Goal: Check status: Check status

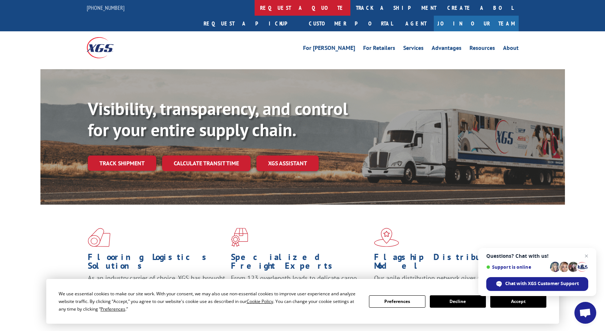
click at [255, 8] on link "request a quote" at bounding box center [303, 8] width 96 height 16
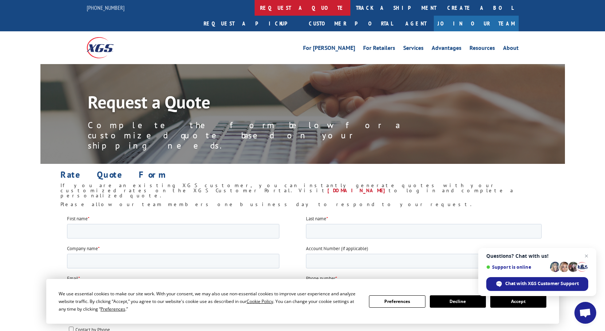
click at [255, 4] on link "request a quote" at bounding box center [303, 8] width 96 height 16
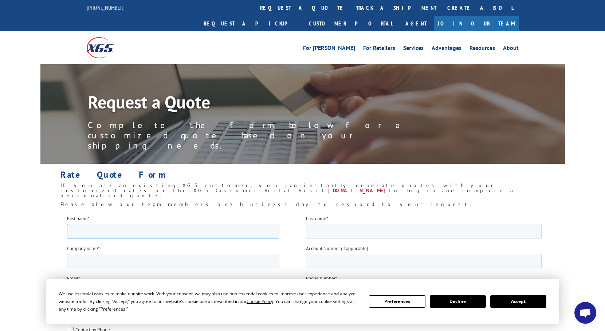
click at [145, 227] on input "First name *" at bounding box center [173, 231] width 212 height 15
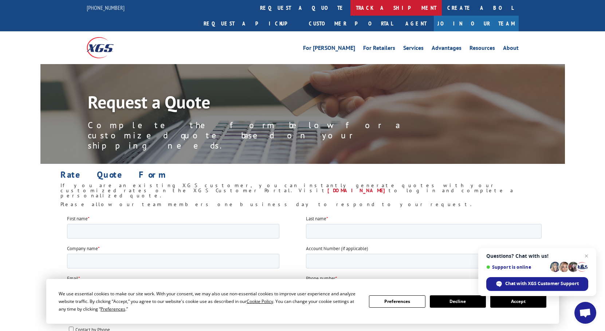
click at [350, 4] on link "track a shipment" at bounding box center [395, 8] width 91 height 16
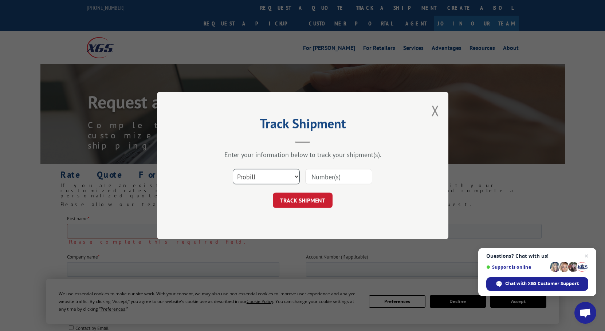
drag, startPoint x: 273, startPoint y: 170, endPoint x: 270, endPoint y: 182, distance: 12.6
click at [272, 171] on select "Select category... Probill BOL PO" at bounding box center [266, 176] width 67 height 15
select select "po"
click at [233, 169] on select "Select category... Probill BOL PO" at bounding box center [266, 176] width 67 height 15
click at [334, 179] on input at bounding box center [338, 176] width 67 height 15
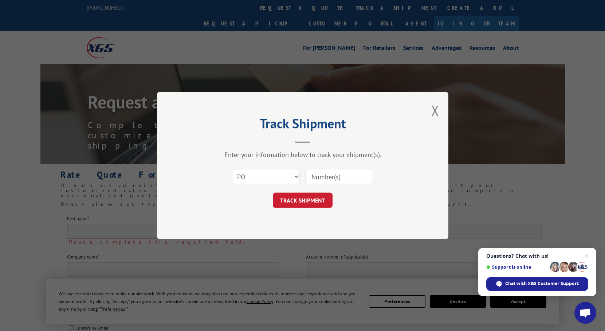
click at [350, 183] on input at bounding box center [338, 176] width 67 height 15
type input "PO7084"
click at [319, 203] on button "TRACK SHIPMENT" at bounding box center [303, 200] width 60 height 15
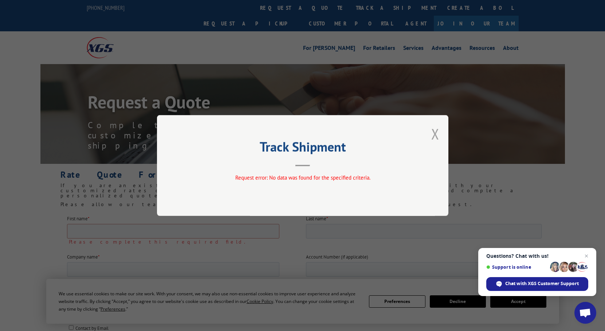
click at [439, 132] on button "Close modal" at bounding box center [435, 133] width 8 height 19
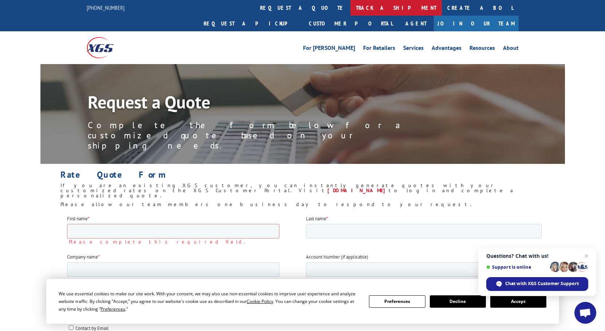
click at [350, 3] on link "track a shipment" at bounding box center [395, 8] width 91 height 16
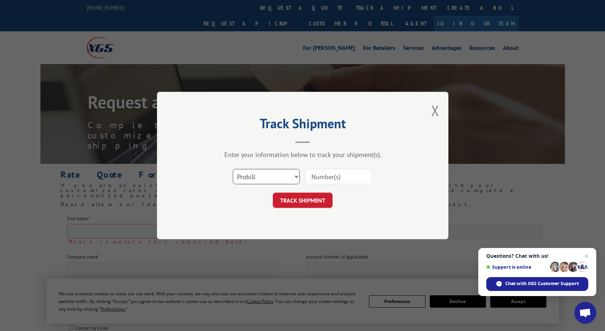
click at [279, 175] on select "Select category... Probill BOL PO" at bounding box center [266, 176] width 67 height 15
click at [334, 177] on input at bounding box center [338, 176] width 67 height 15
drag, startPoint x: 232, startPoint y: 176, endPoint x: 246, endPoint y: 177, distance: 14.3
click at [233, 176] on div "Select category... Probill BOL PO This field is required" at bounding box center [302, 177] width 219 height 24
click at [257, 178] on select "Select category... Probill BOL PO" at bounding box center [266, 176] width 67 height 15
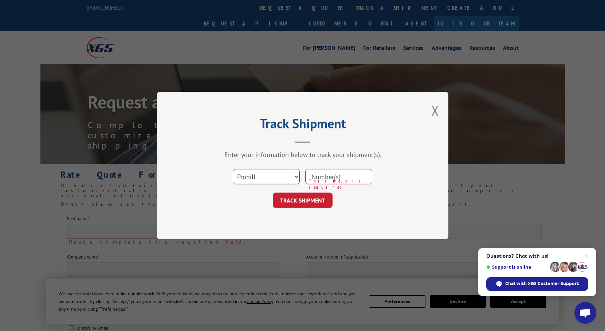
select select "po"
click at [233, 169] on select "Select category... Probill BOL PO" at bounding box center [266, 176] width 67 height 15
click at [345, 178] on input at bounding box center [338, 176] width 67 height 15
type input "7084"
click at [325, 201] on button "TRACK SHIPMENT" at bounding box center [303, 200] width 60 height 15
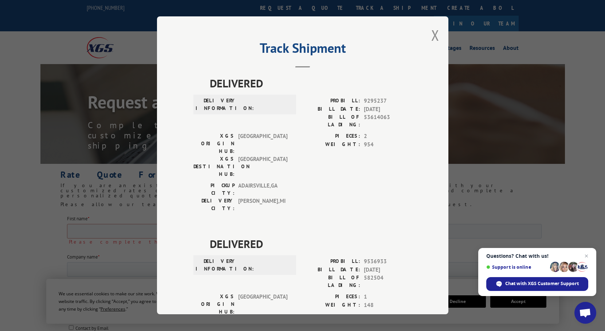
click at [348, 182] on div "PICKUP CITY: [GEOGRAPHIC_DATA] , [GEOGRAPHIC_DATA] DELIVERY CITY: [GEOGRAPHIC_D…" at bounding box center [302, 199] width 219 height 34
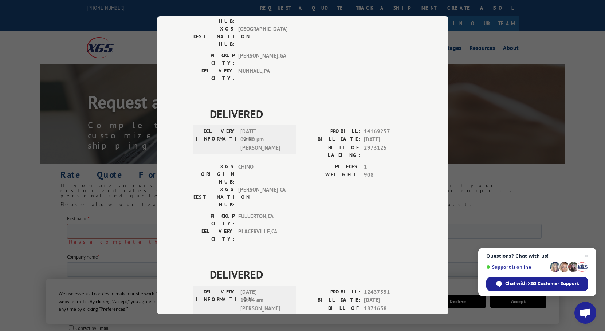
scroll to position [1588, 0]
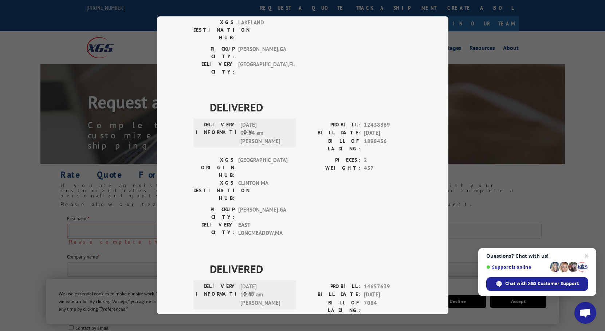
click at [505, 80] on div "Track Shipment DELIVERED DELIVERY INFORMATION: PROBILL: 9295237 BILL DATE: [DAT…" at bounding box center [302, 165] width 605 height 331
click at [88, 124] on div "Track Shipment DELIVERED DELIVERY INFORMATION: PROBILL: 9295237 BILL DATE: [DAT…" at bounding box center [302, 165] width 605 height 331
click at [38, 172] on div "Track Shipment DELIVERED DELIVERY INFORMATION: PROBILL: 9295237 BILL DATE: [DAT…" at bounding box center [302, 165] width 605 height 331
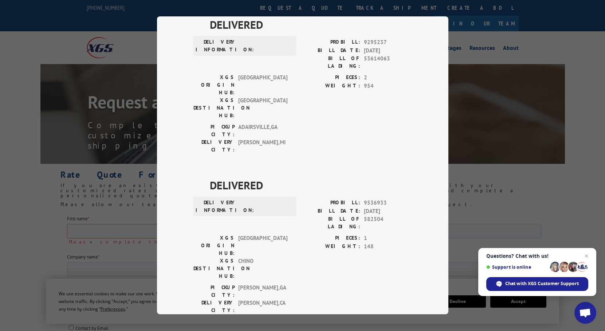
scroll to position [0, 0]
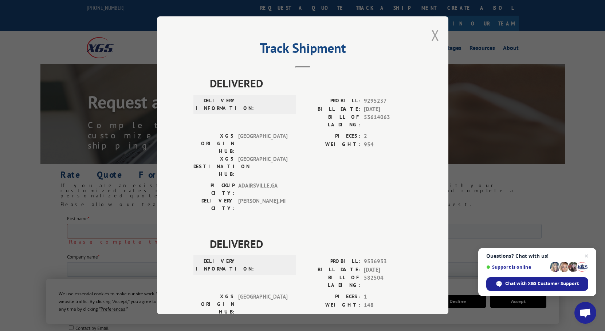
click at [433, 36] on button "Close modal" at bounding box center [435, 34] width 8 height 19
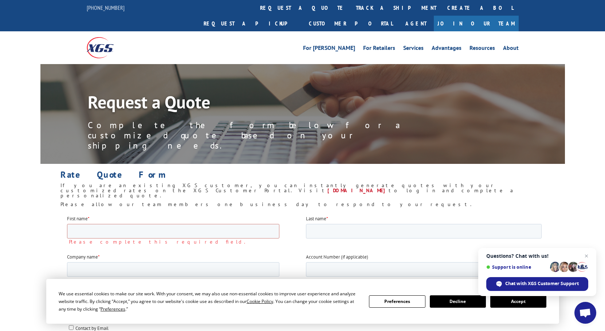
click at [432, 183] on h6 "If you are an existing XGS customer, you can instantly generate quotes with you…" at bounding box center [302, 192] width 484 height 19
